Goal: Navigation & Orientation: Find specific page/section

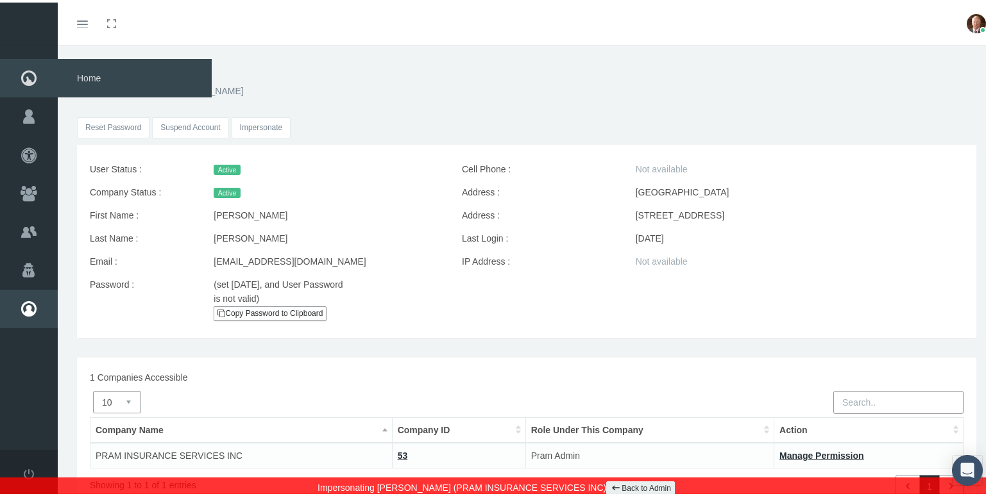
click at [21, 70] on icon at bounding box center [29, 75] width 58 height 38
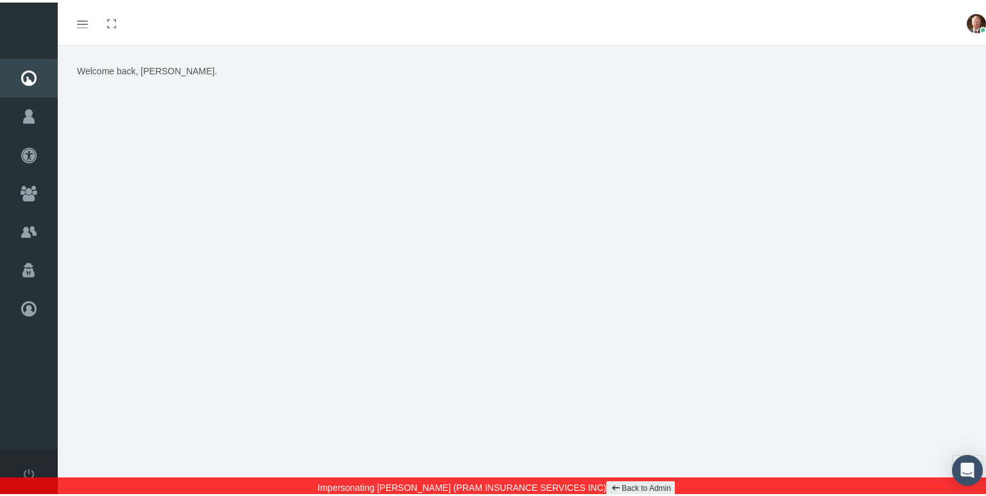
click at [27, 109] on icon at bounding box center [29, 114] width 58 height 38
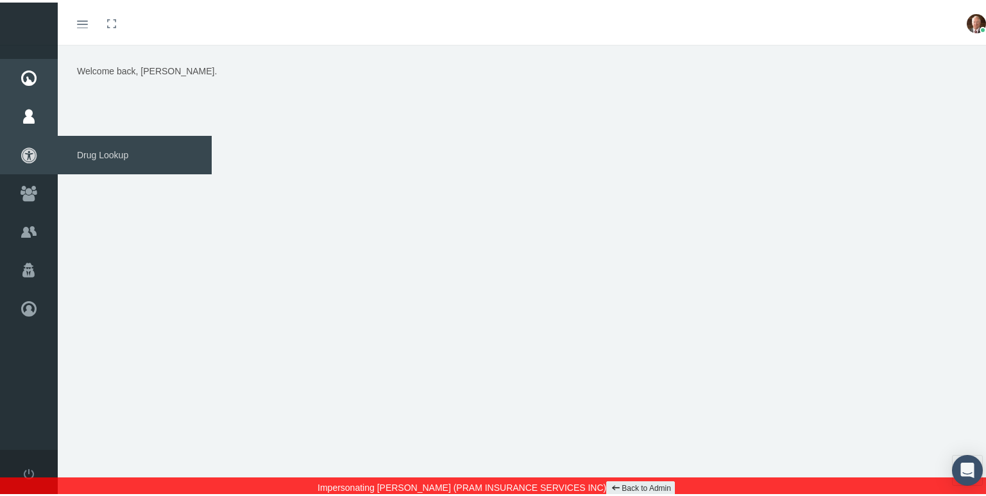
click at [29, 148] on icon at bounding box center [29, 152] width 58 height 38
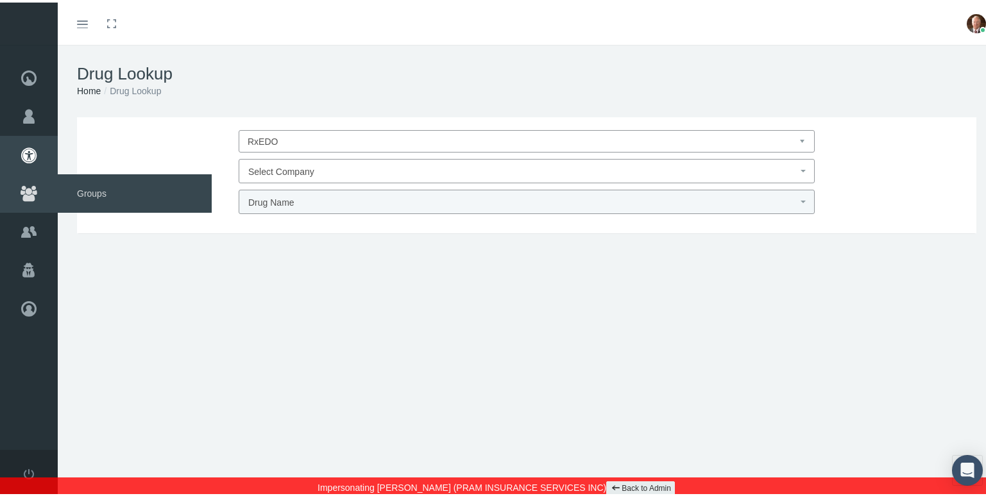
click at [35, 194] on icon at bounding box center [29, 191] width 58 height 38
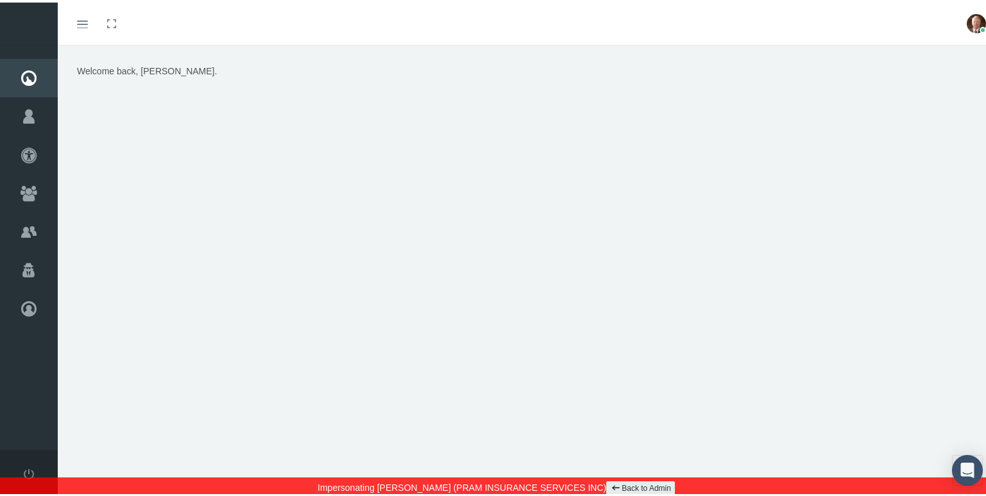
click at [625, 488] on link "Back to Admin" at bounding box center [640, 486] width 69 height 15
